Goal: Task Accomplishment & Management: Complete application form

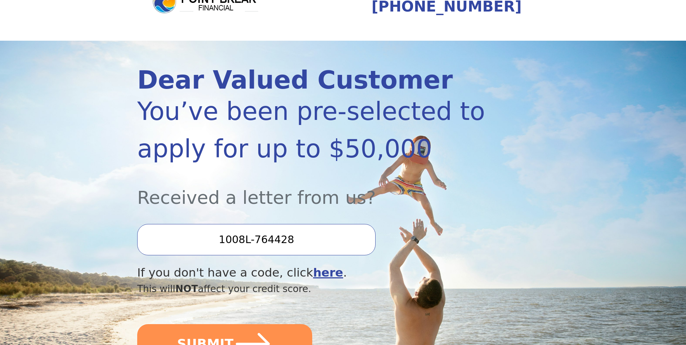
scroll to position [149, 0]
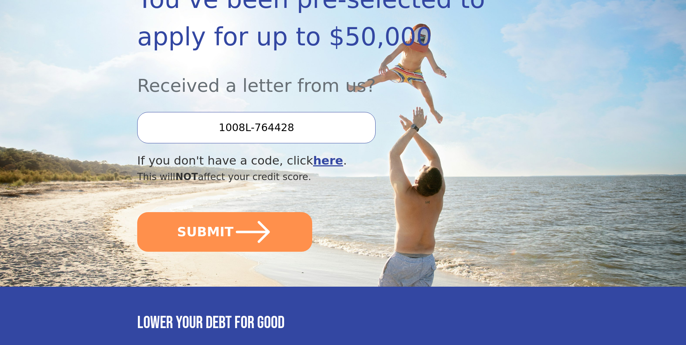
click at [254, 129] on input "1008L-764428" at bounding box center [256, 127] width 238 height 31
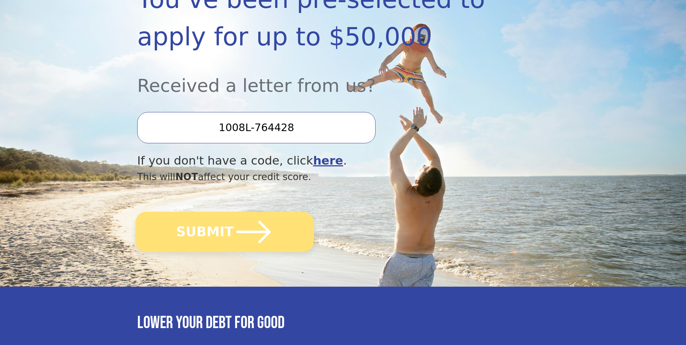
click at [241, 239] on icon "submit" at bounding box center [254, 232] width 40 height 40
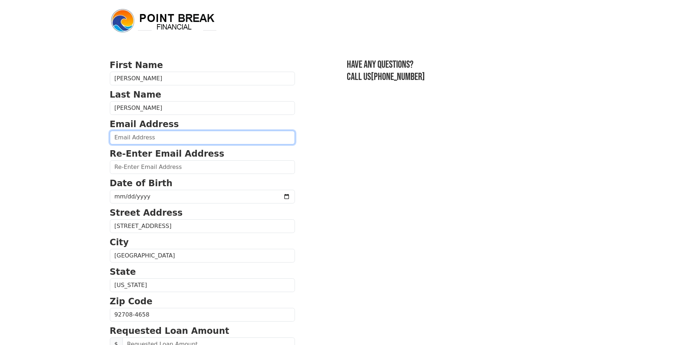
click at [153, 138] on input "email" at bounding box center [202, 138] width 185 height 14
type input "[PERSON_NAME][EMAIL_ADDRESS][PERSON_NAME][PERSON_NAME][DOMAIN_NAME]"
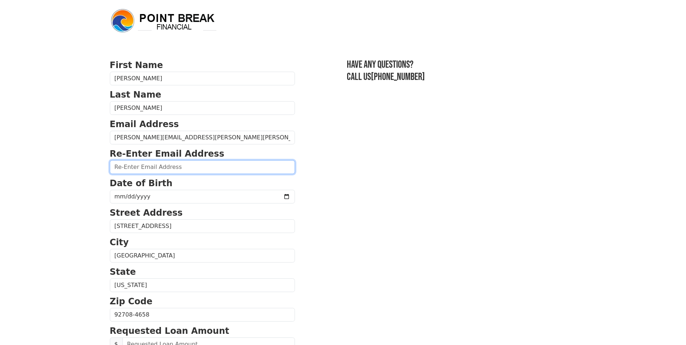
click at [142, 166] on input "email" at bounding box center [202, 167] width 185 height 14
type input "[PERSON_NAME][EMAIL_ADDRESS][PERSON_NAME][PERSON_NAME][DOMAIN_NAME]"
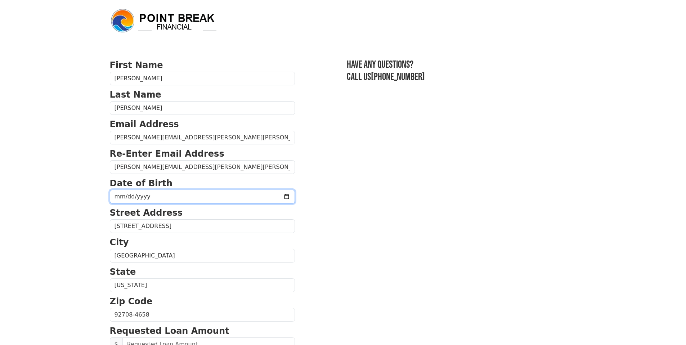
click at [133, 193] on input "date" at bounding box center [202, 197] width 185 height 14
type input "[DATE]"
click at [355, 220] on section "First Name [PERSON_NAME] Last Name [PERSON_NAME] Email Address [PERSON_NAME][EM…" at bounding box center [343, 315] width 467 height 513
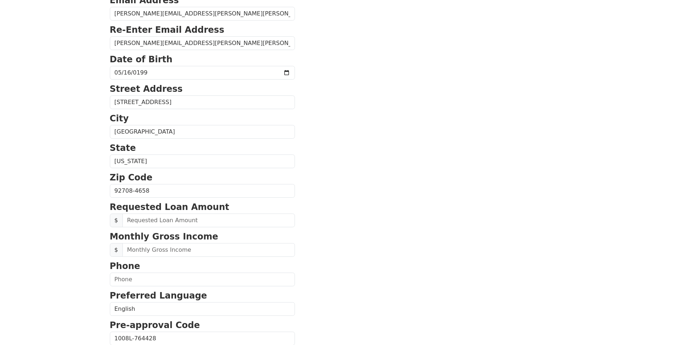
scroll to position [163, 0]
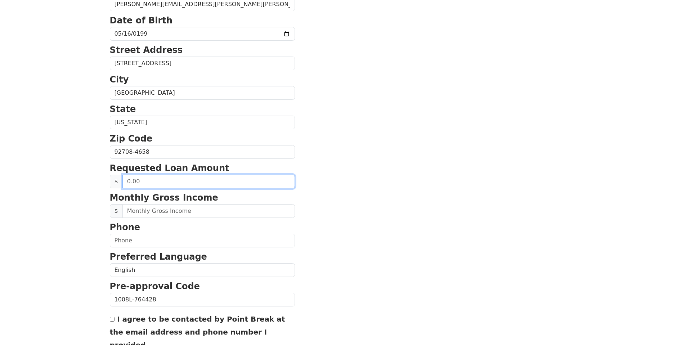
click at [153, 181] on input "text" at bounding box center [208, 182] width 172 height 14
type input "50,000.00"
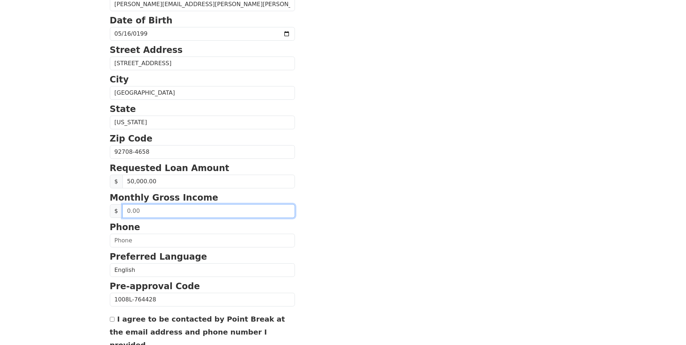
click at [153, 212] on input "text" at bounding box center [208, 211] width 172 height 14
type input "13,333.00"
click at [415, 176] on section "First Name [PERSON_NAME] Last Name [PERSON_NAME] Email Address [PERSON_NAME][EM…" at bounding box center [343, 152] width 467 height 513
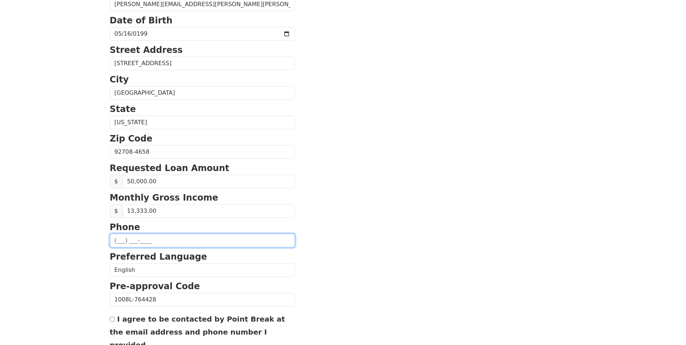
click at [115, 242] on input "text" at bounding box center [202, 241] width 185 height 14
type input "[PHONE_NUMBER]"
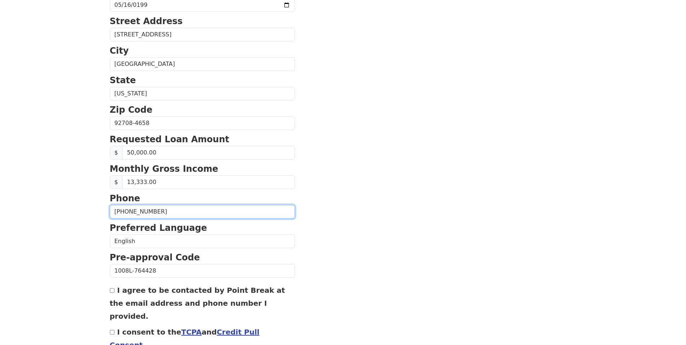
scroll to position [228, 0]
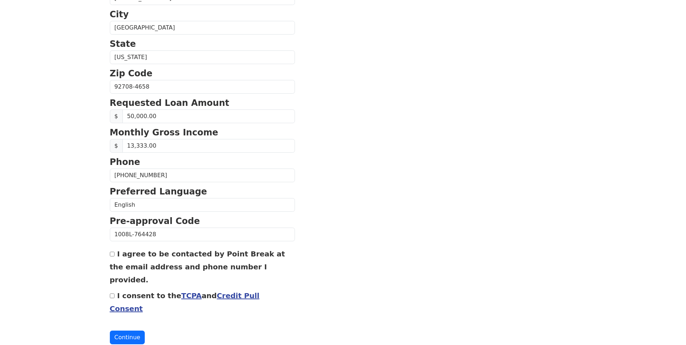
click at [112, 254] on input "I agree to be contacted by Point Break at the email address and phone number I …" at bounding box center [112, 254] width 5 height 5
checkbox input "true"
click at [112, 293] on input "I consent to the TCPA and Credit Pull Consent" at bounding box center [112, 295] width 5 height 5
checkbox input "true"
click at [131, 330] on button "Continue" at bounding box center [127, 337] width 35 height 14
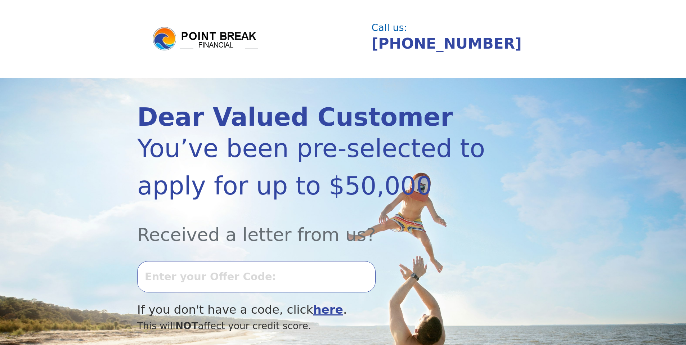
click at [217, 33] on img at bounding box center [206, 39] width 108 height 26
click at [217, 41] on img at bounding box center [206, 39] width 108 height 26
